Goal: Transaction & Acquisition: Purchase product/service

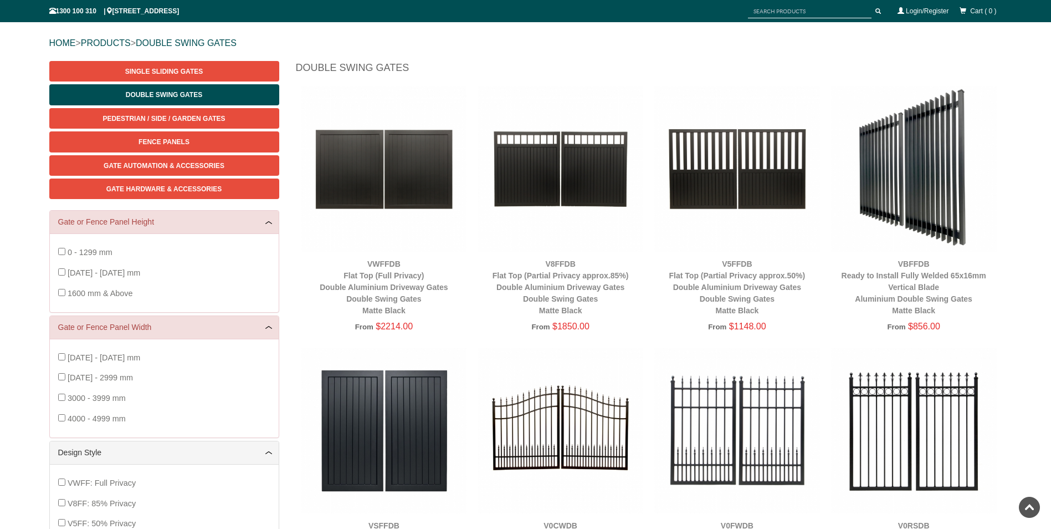
scroll to position [83, 0]
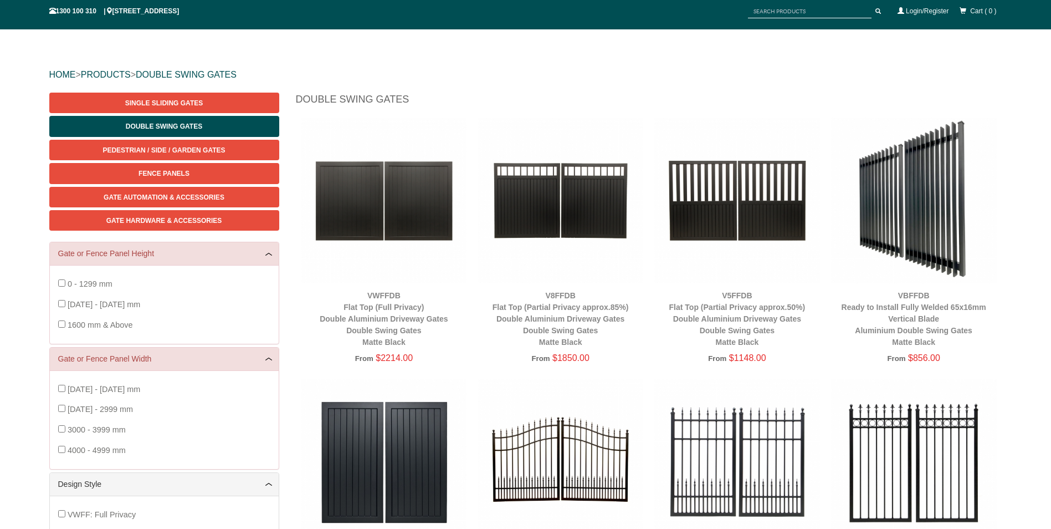
click at [553, 206] on img at bounding box center [561, 200] width 166 height 166
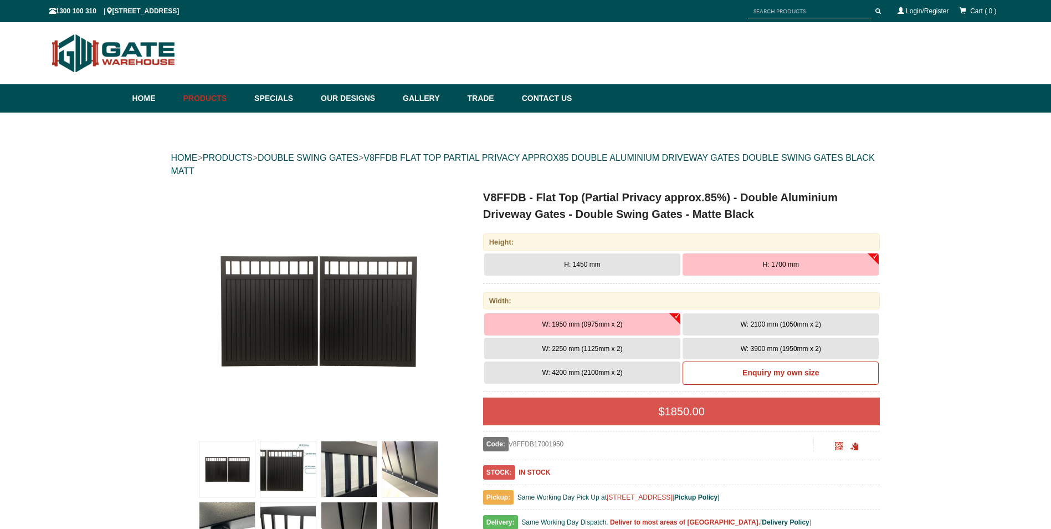
click at [753, 258] on button "H: 1700 mm" at bounding box center [781, 264] width 196 height 22
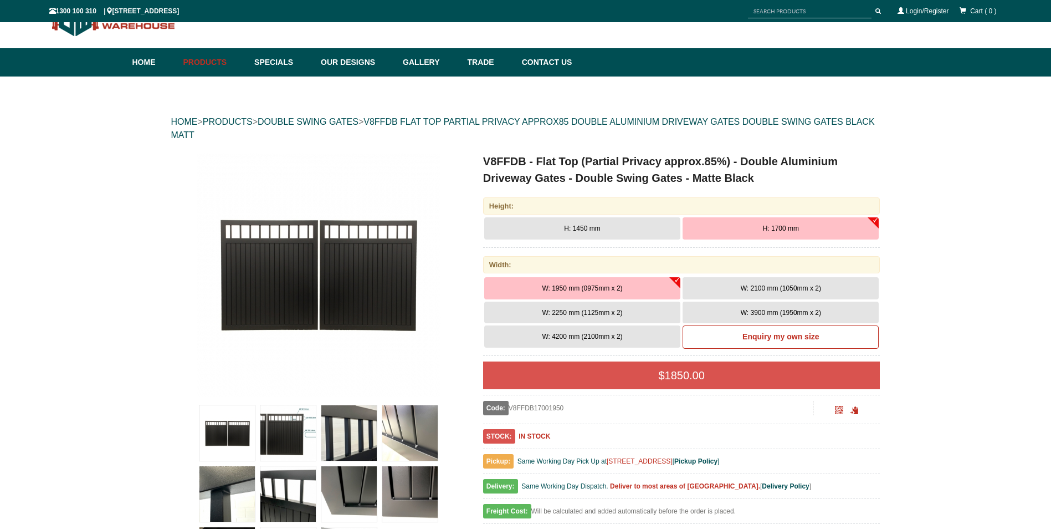
scroll to position [55, 0]
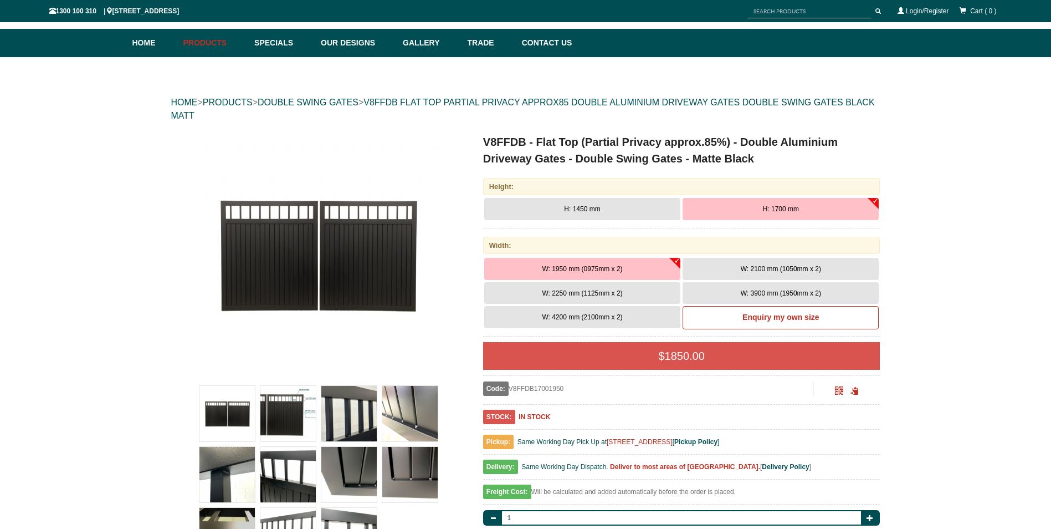
click at [768, 290] on span "W: 3900 mm (1950mm x 2)" at bounding box center [781, 293] width 80 height 8
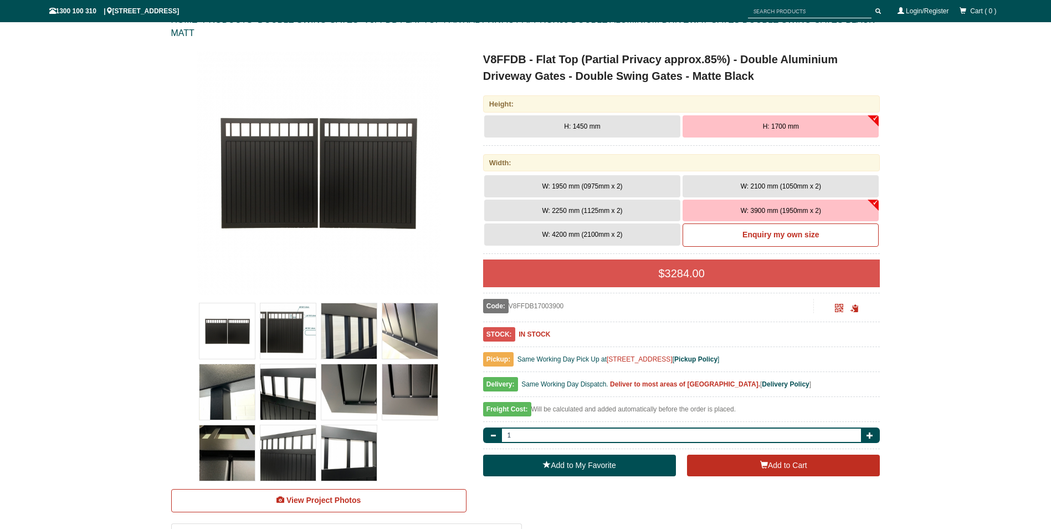
scroll to position [166, 0]
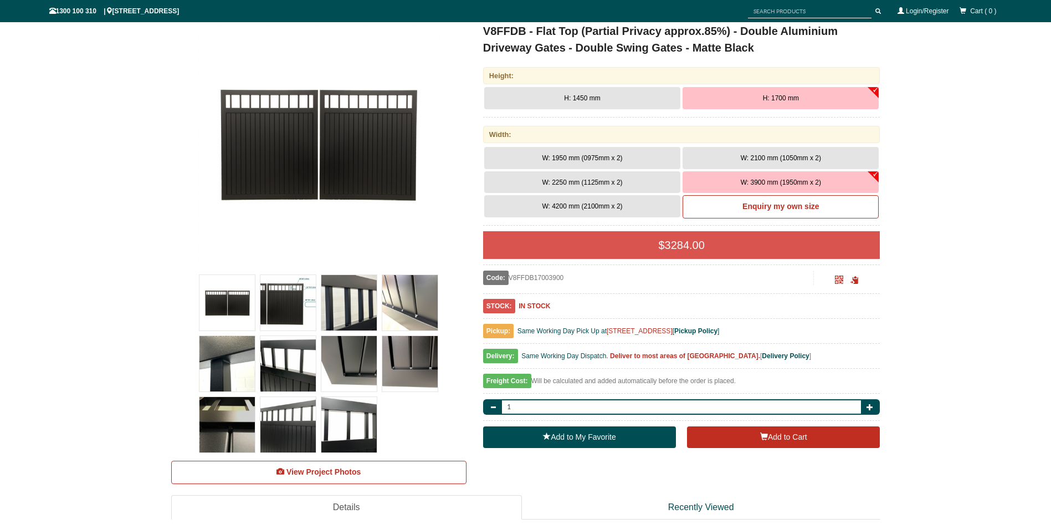
click at [413, 312] on img at bounding box center [409, 302] width 55 height 55
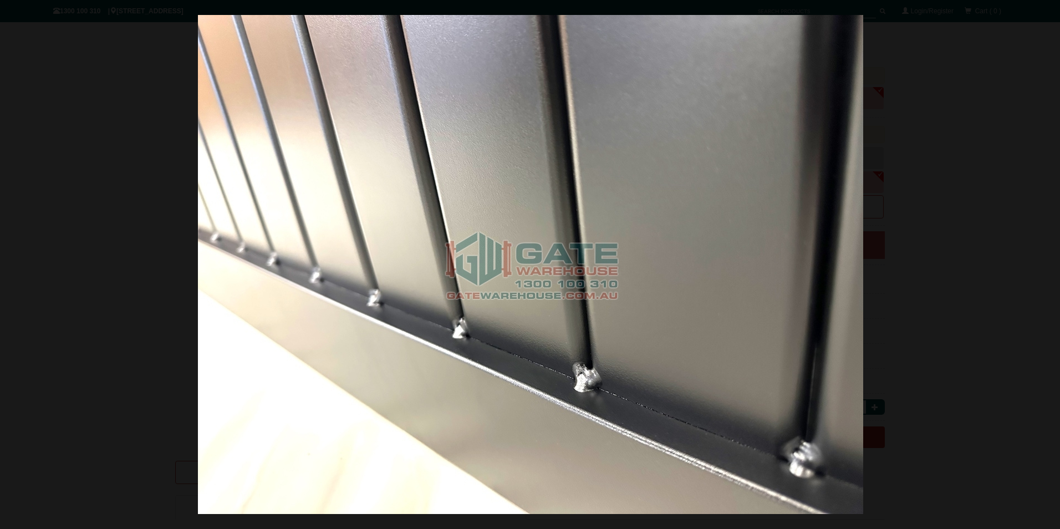
click at [986, 211] on div at bounding box center [531, 264] width 1060 height 529
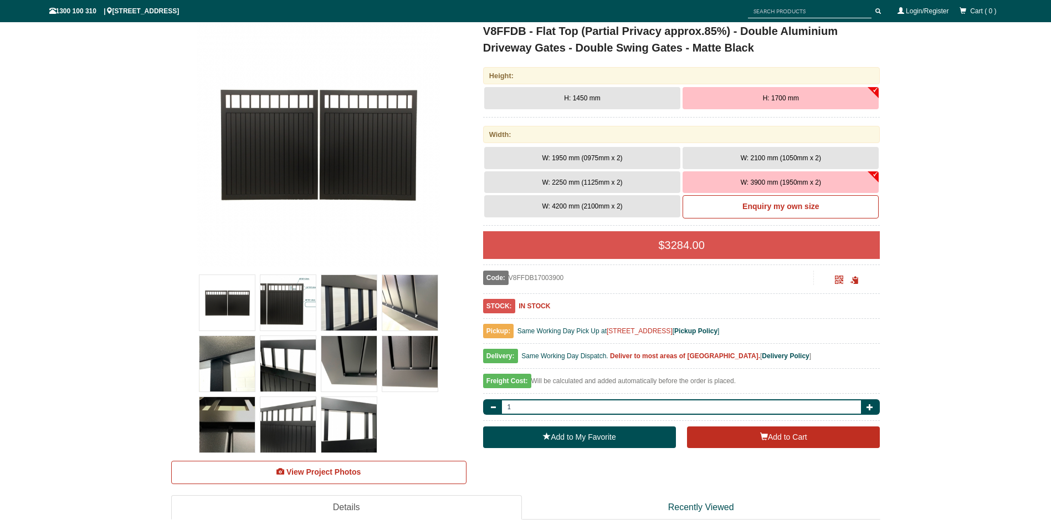
click at [231, 359] on img at bounding box center [227, 363] width 55 height 55
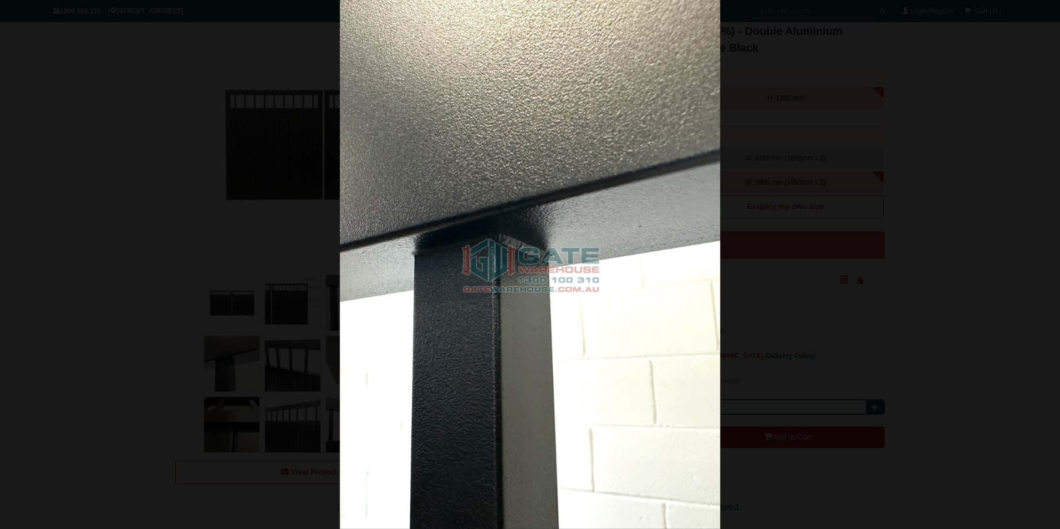
click at [811, 273] on div at bounding box center [530, 264] width 1060 height 529
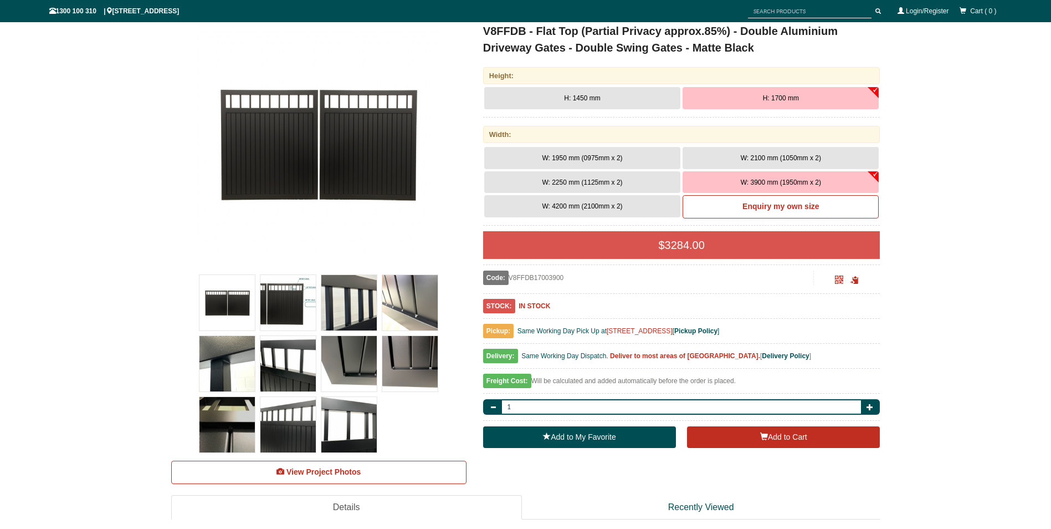
click at [297, 306] on img at bounding box center [287, 302] width 55 height 55
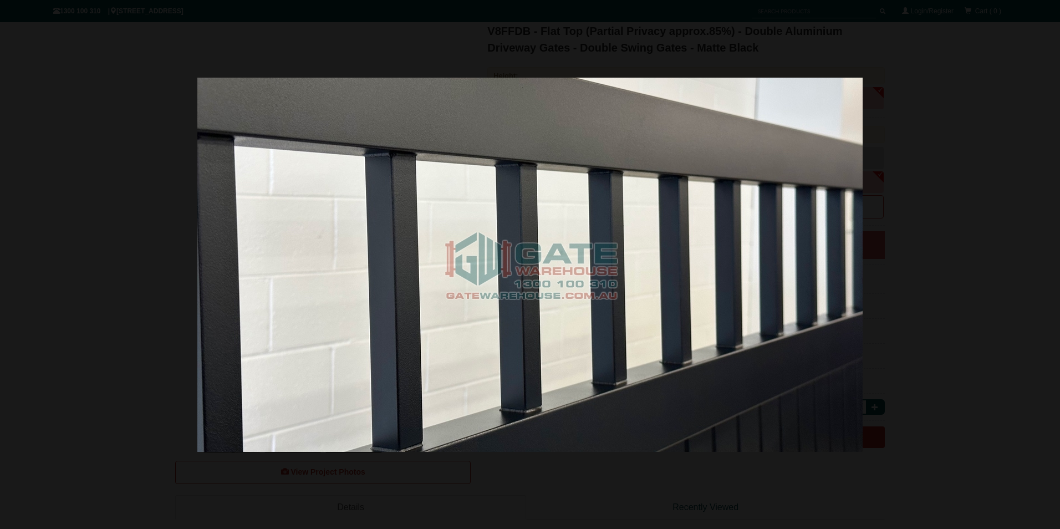
click at [970, 245] on div at bounding box center [530, 264] width 1060 height 529
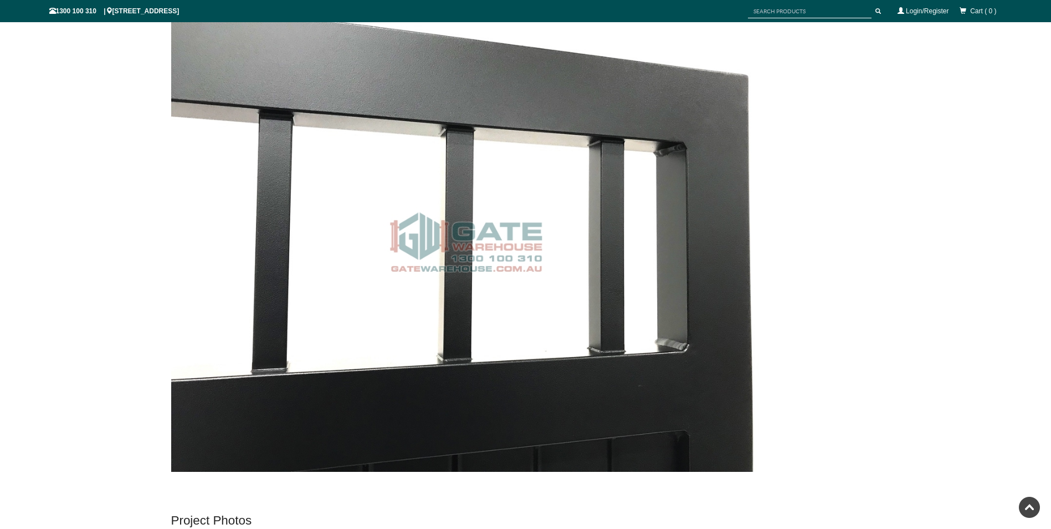
scroll to position [5210, 0]
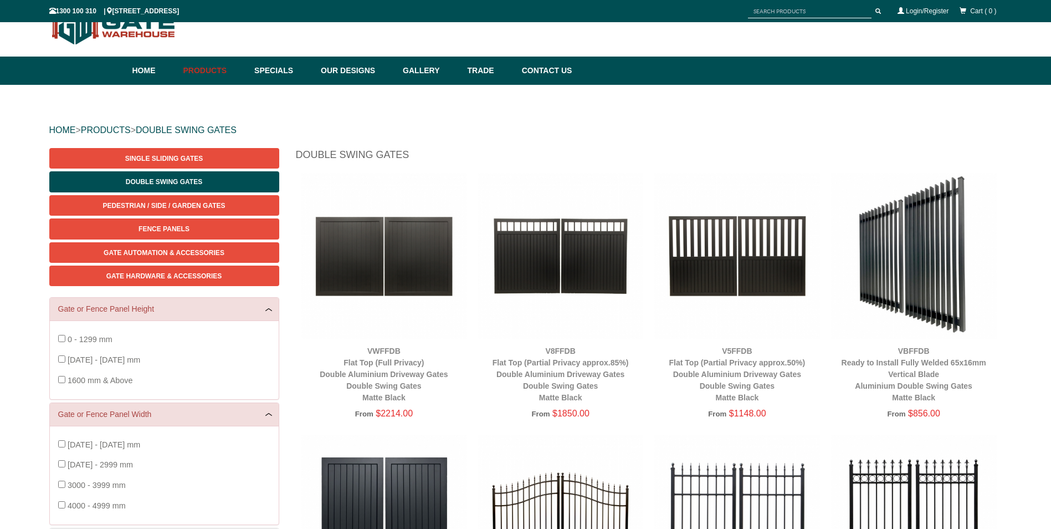
scroll to position [83, 0]
